Goal: Register for event/course

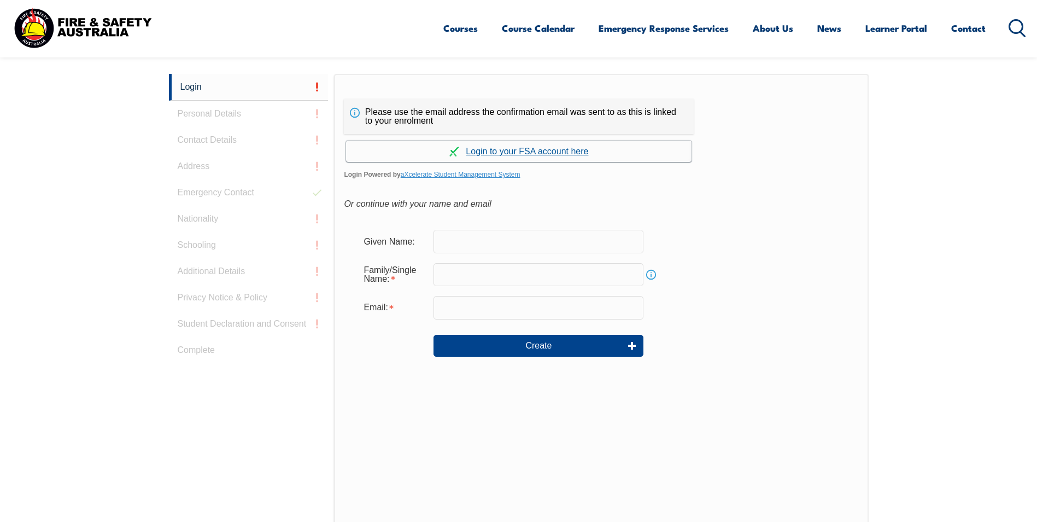
scroll to position [291, 0]
click at [506, 151] on link "Continue with aXcelerate" at bounding box center [519, 149] width 346 height 21
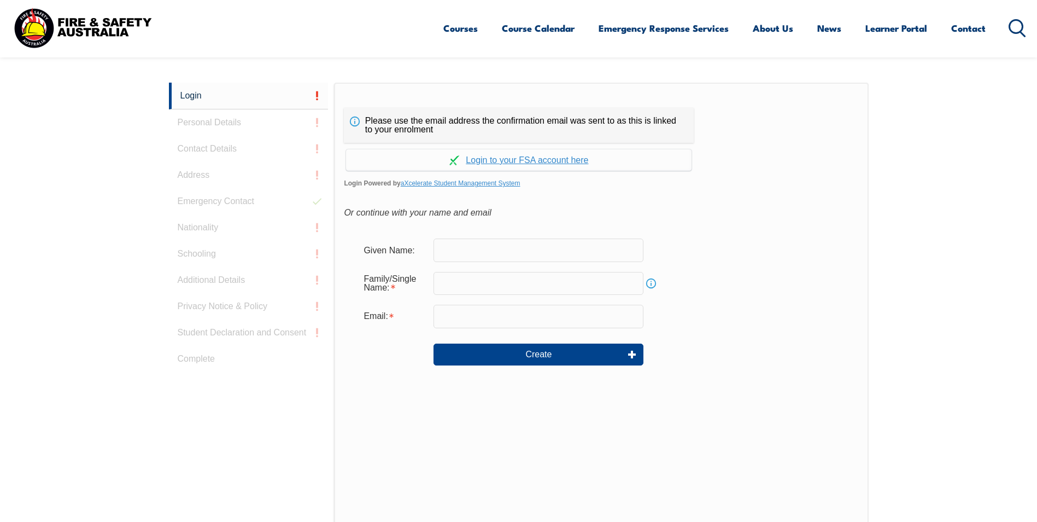
scroll to position [291, 0]
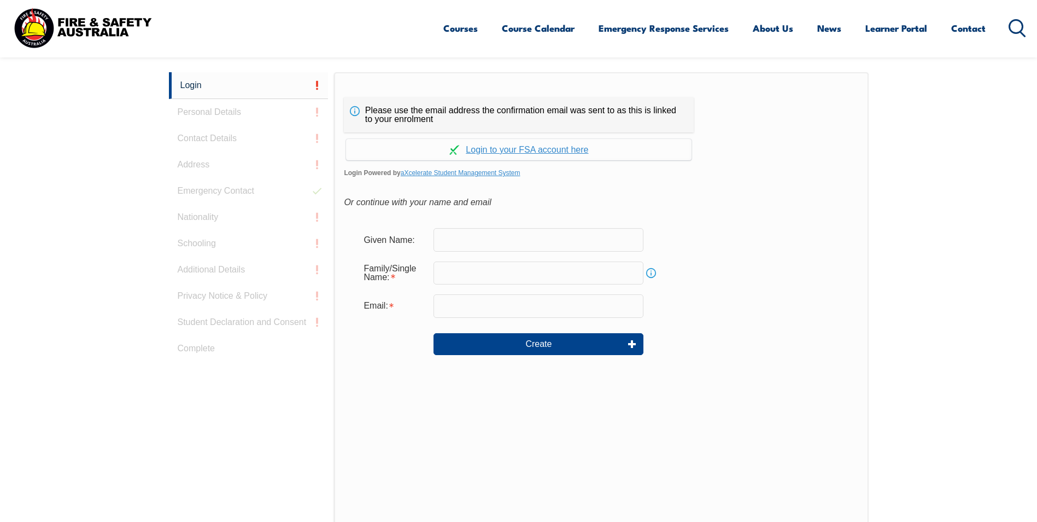
click at [473, 240] on input "text" at bounding box center [539, 239] width 210 height 23
type input "[PERSON_NAME] [PERSON_NAME]"
type input "[PERSON_NAME]"
type input "[PERSON_NAME][EMAIL_ADDRESS][PERSON_NAME][DOMAIN_NAME]"
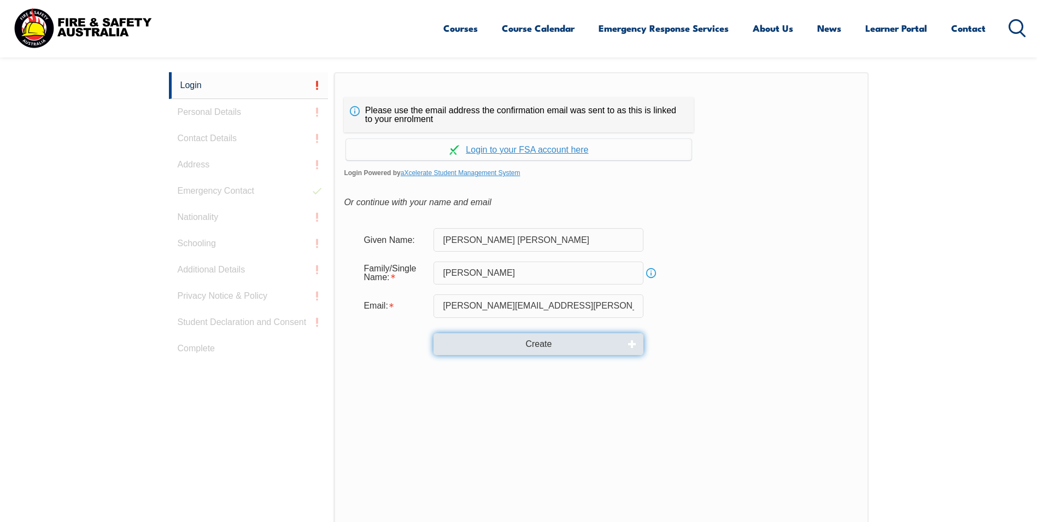
click at [522, 343] on button "Create" at bounding box center [539, 344] width 210 height 22
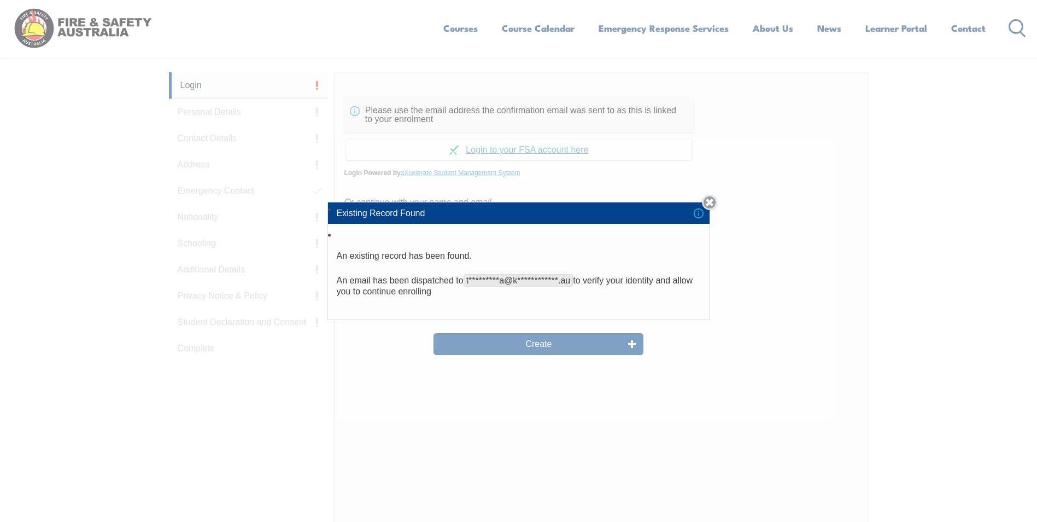
click at [709, 203] on link "Close" at bounding box center [709, 202] width 15 height 15
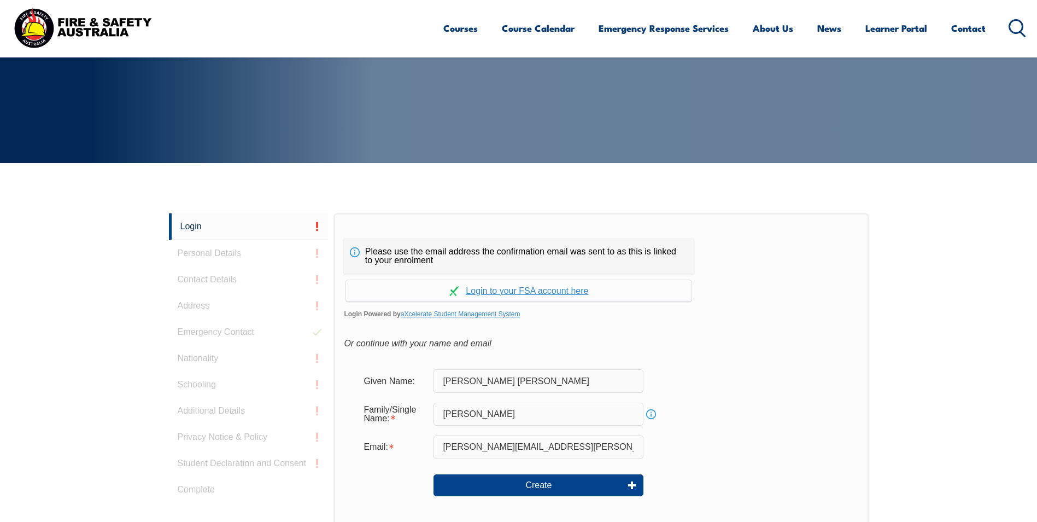
scroll to position [0, 0]
